Goal: Transaction & Acquisition: Purchase product/service

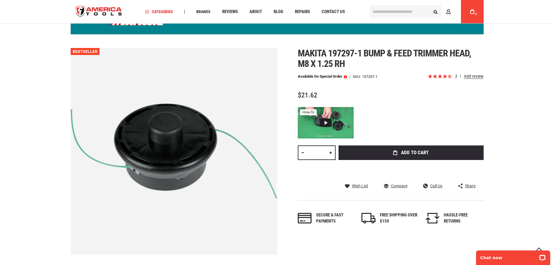
scroll to position [58, 0]
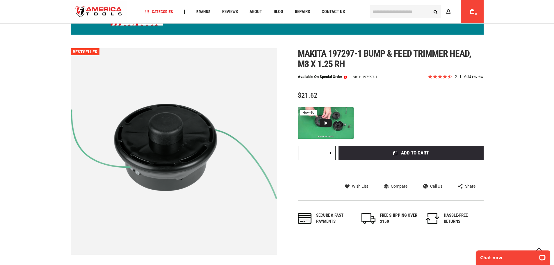
click at [457, 76] on span "2 reviews" at bounding box center [469, 76] width 28 height 5
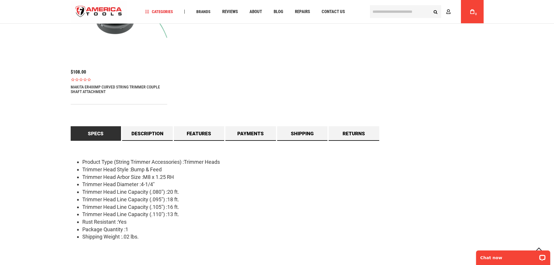
scroll to position [446, 0]
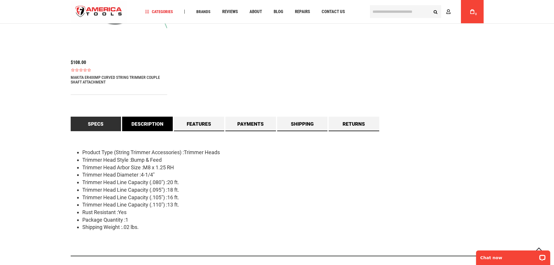
click at [153, 124] on link "Description" at bounding box center [147, 124] width 51 height 15
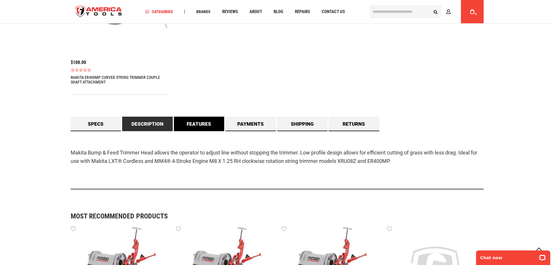
click at [191, 125] on link "Features" at bounding box center [199, 124] width 51 height 15
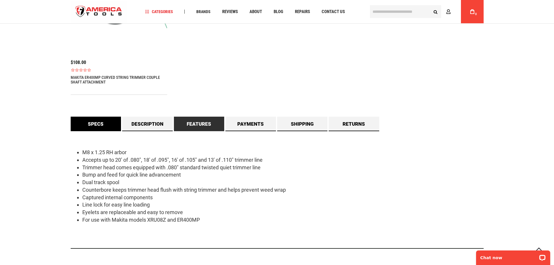
click at [108, 127] on link "Specs" at bounding box center [96, 124] width 51 height 15
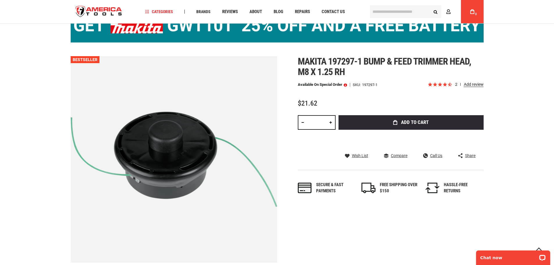
scroll to position [0, 0]
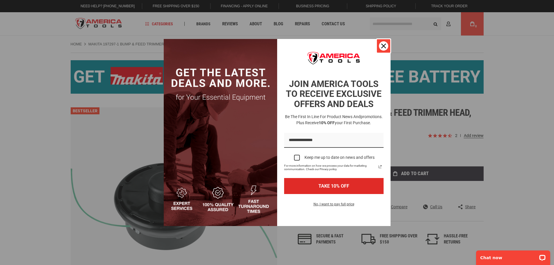
click at [384, 46] on icon "close icon" at bounding box center [383, 46] width 5 height 5
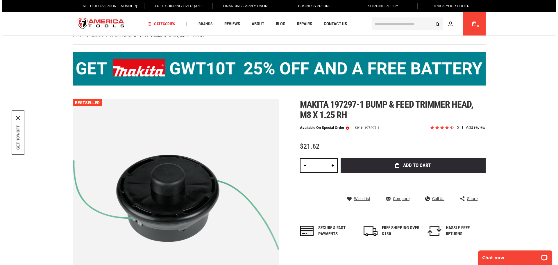
scroll to position [58, 0]
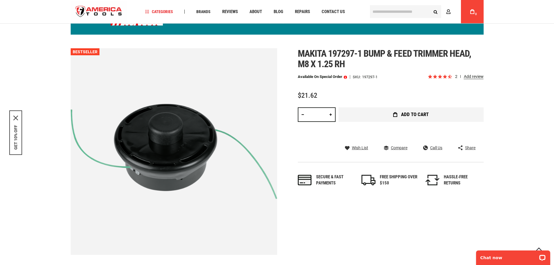
click at [429, 114] on button "Add to Cart" at bounding box center [410, 114] width 145 height 15
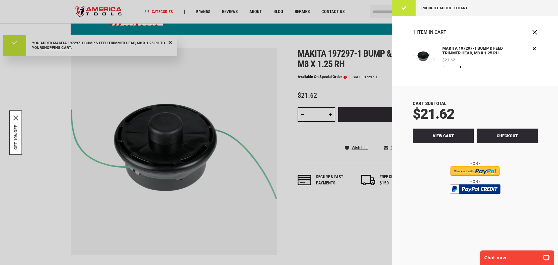
scroll to position [0, 0]
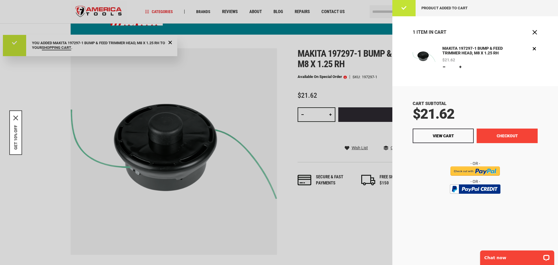
click at [502, 137] on button "Checkout" at bounding box center [507, 135] width 61 height 15
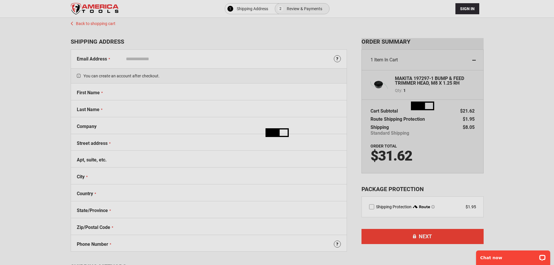
select select "**"
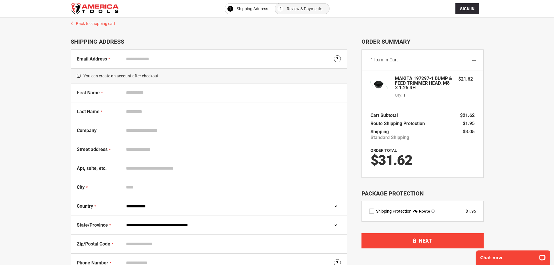
click at [150, 95] on input "First Name" at bounding box center [231, 92] width 217 height 11
click at [153, 59] on input "Email Address" at bounding box center [231, 58] width 217 height 11
